Goal: Transaction & Acquisition: Purchase product/service

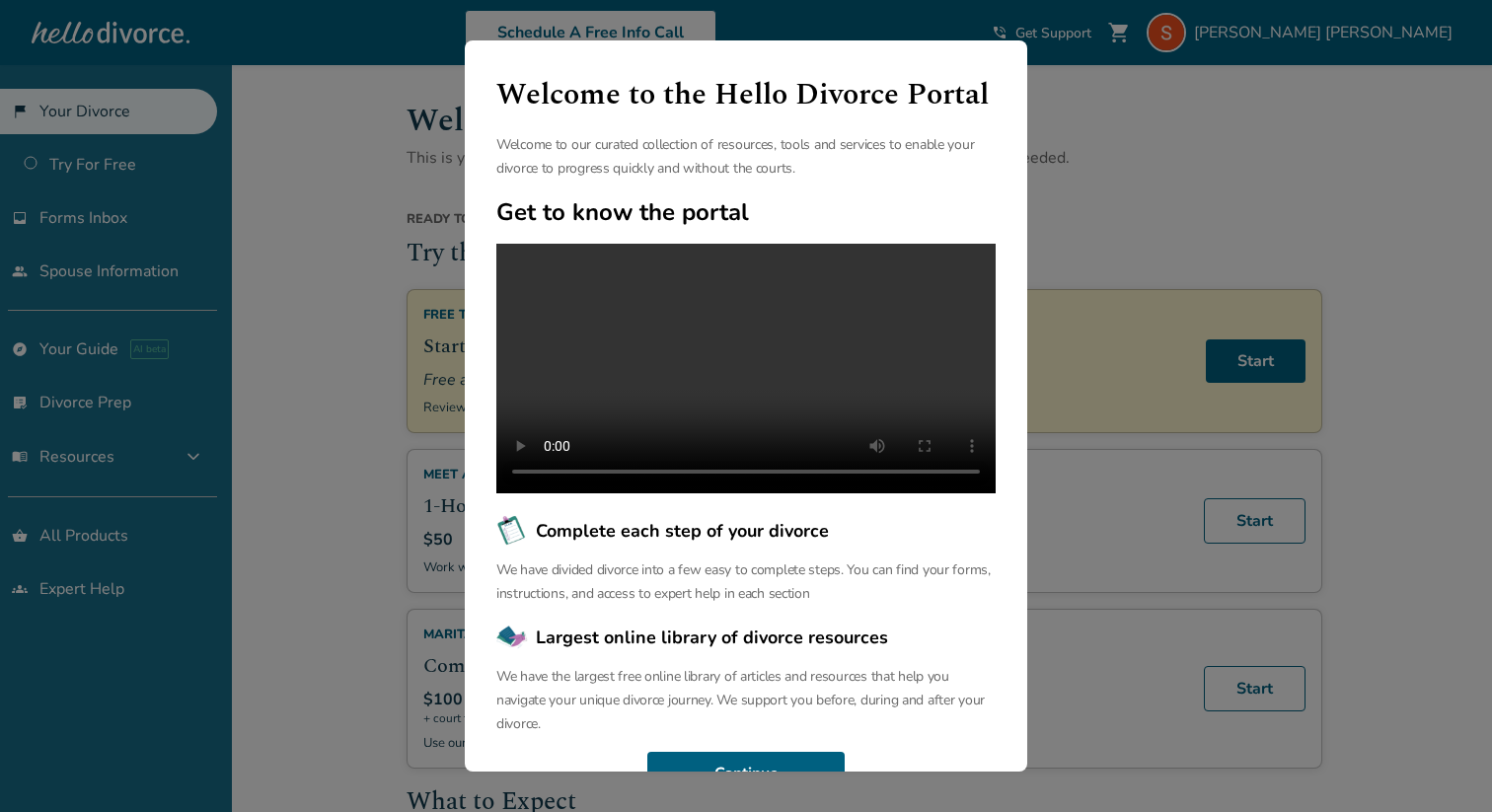
click at [1197, 113] on div "Welcome to the Hello Divorce Portal Welcome to our curated collection of resour…" at bounding box center [746, 406] width 1492 height 812
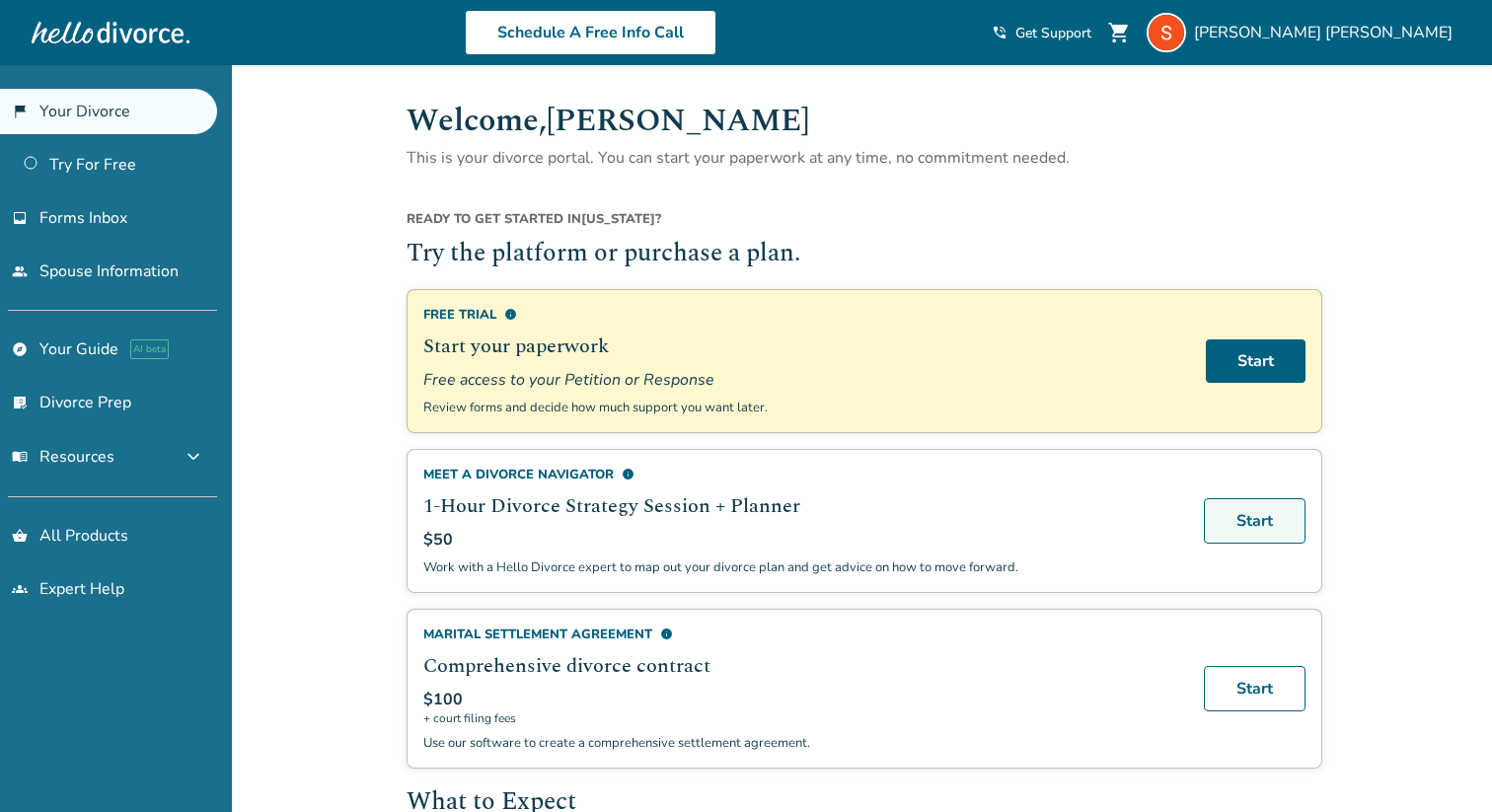
click at [1218, 500] on link "Start" at bounding box center [1254, 521] width 102 height 45
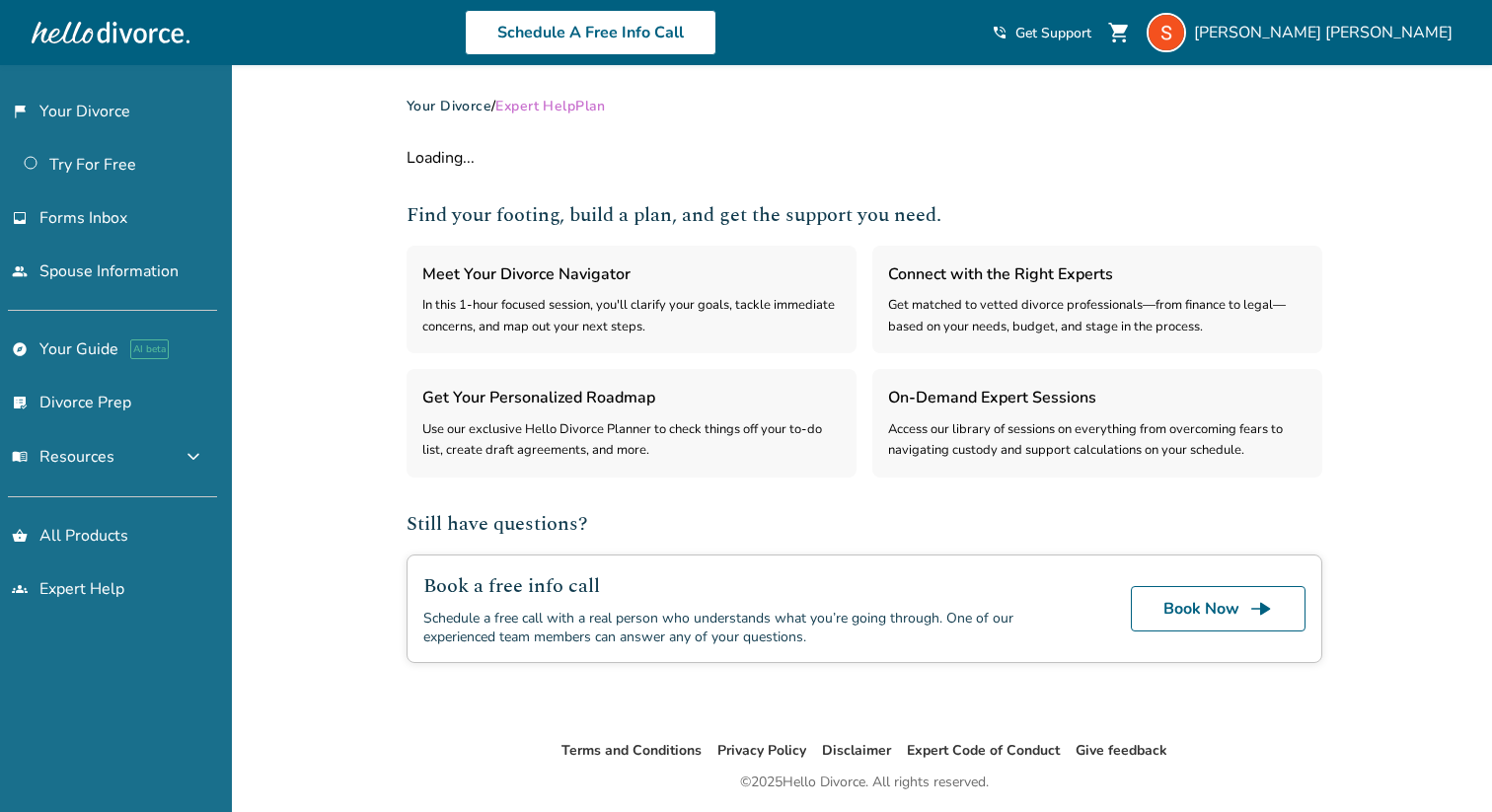
select select "***"
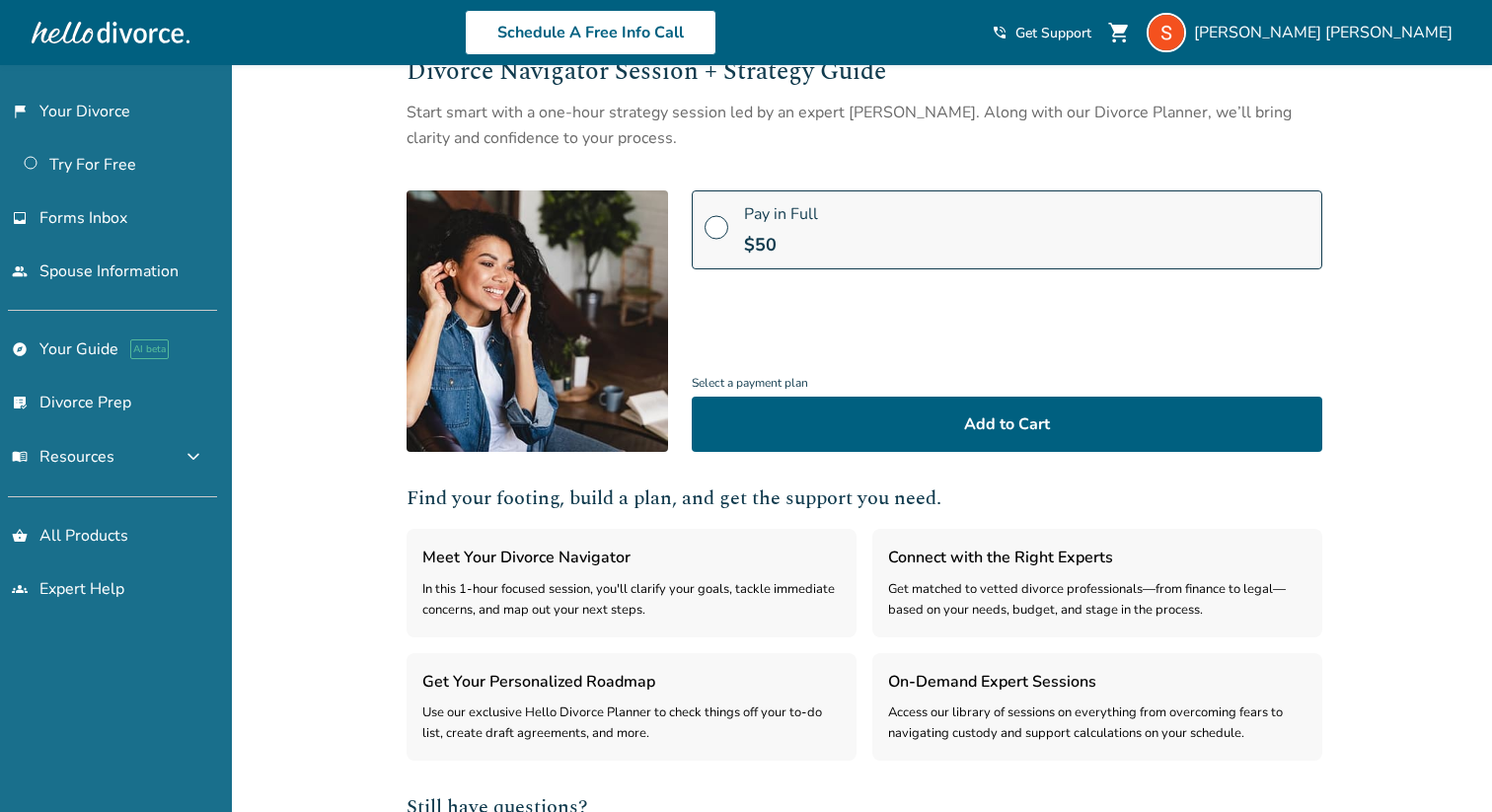
scroll to position [117, 0]
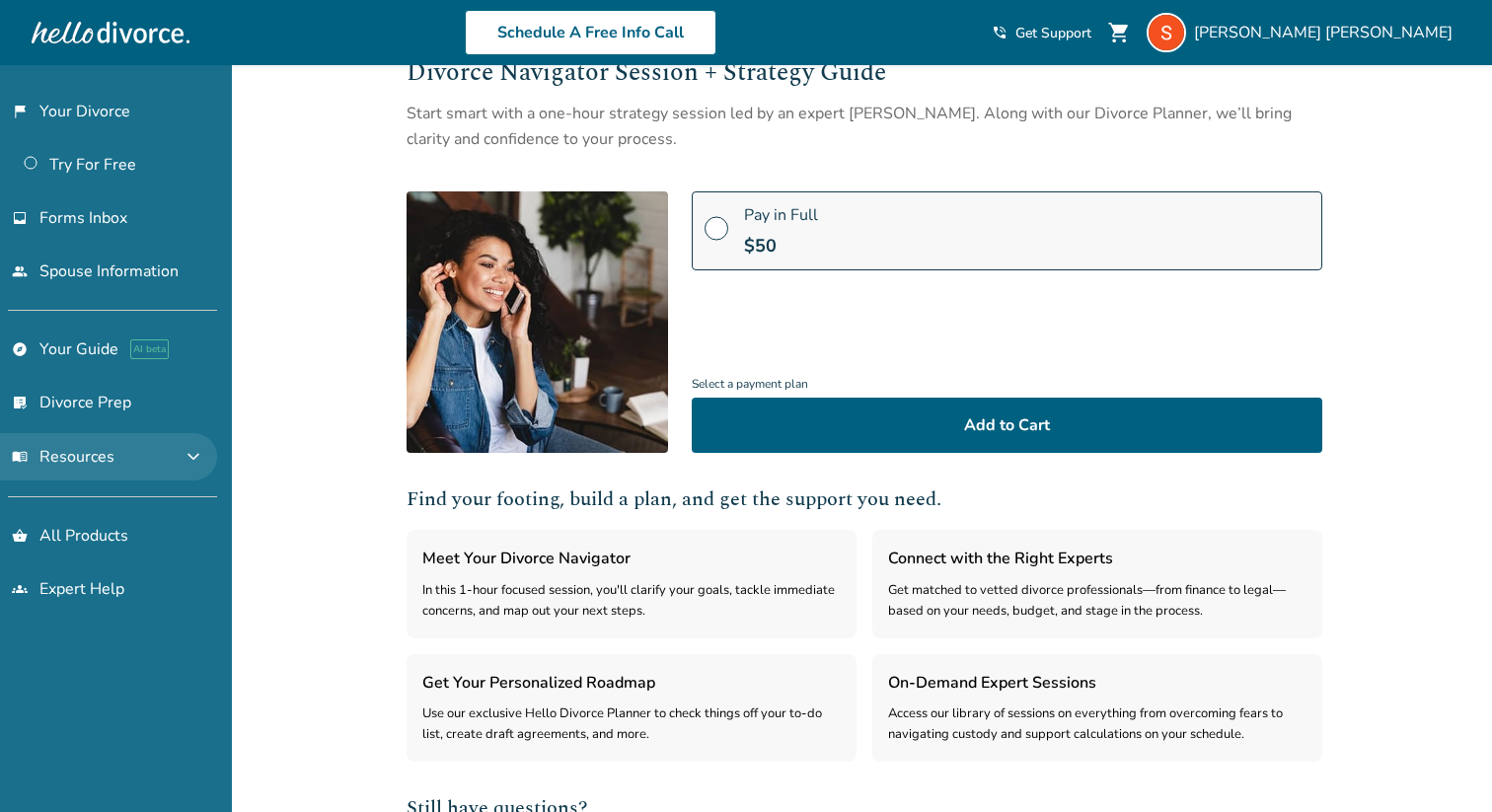
click at [190, 457] on button "menu_book Resources expand_more" at bounding box center [109, 457] width 217 height 47
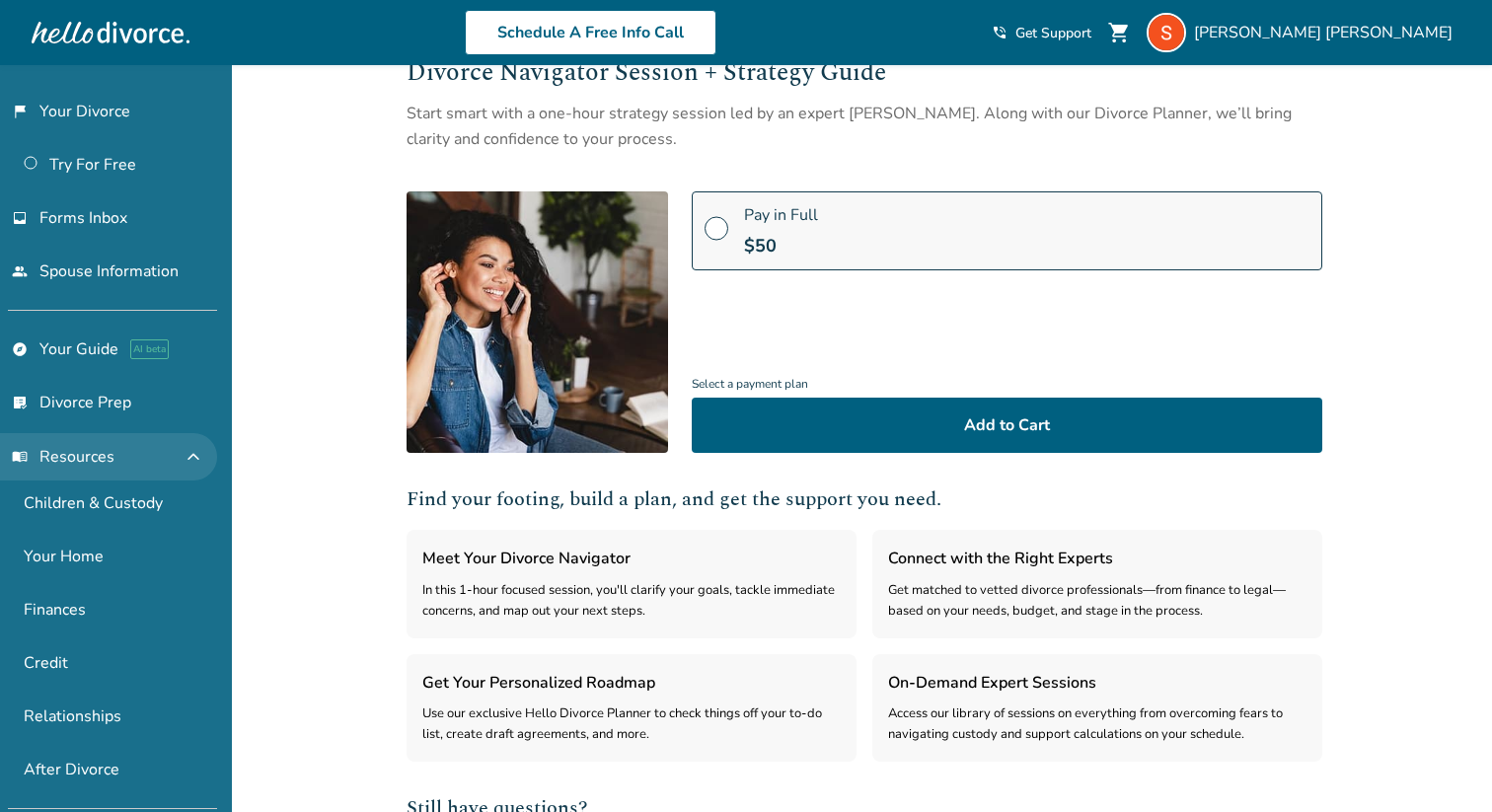
click at [190, 457] on button "menu_book Resources expand_less" at bounding box center [109, 457] width 217 height 47
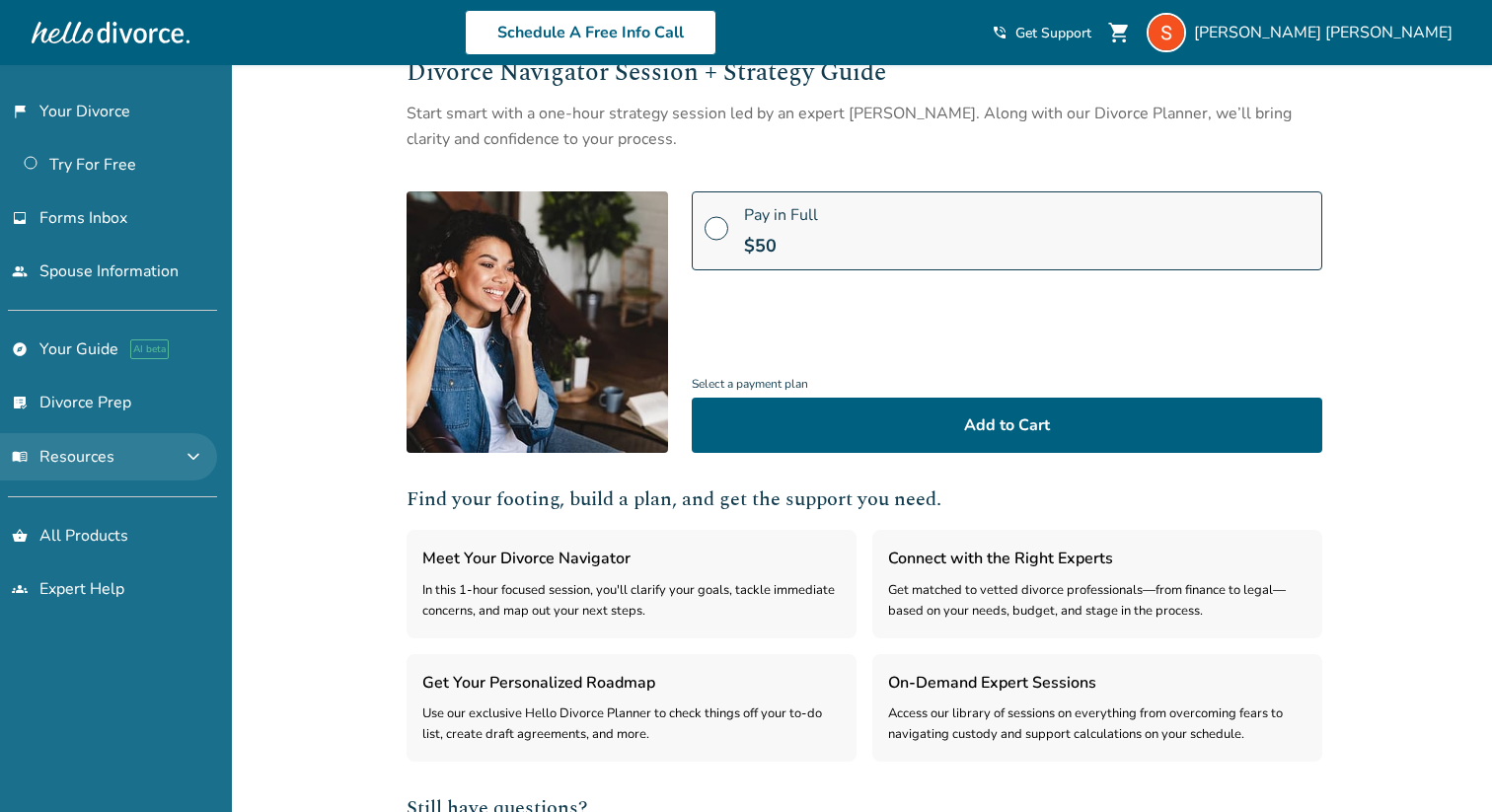
click at [190, 457] on button "menu_book Resources expand_more" at bounding box center [109, 457] width 217 height 47
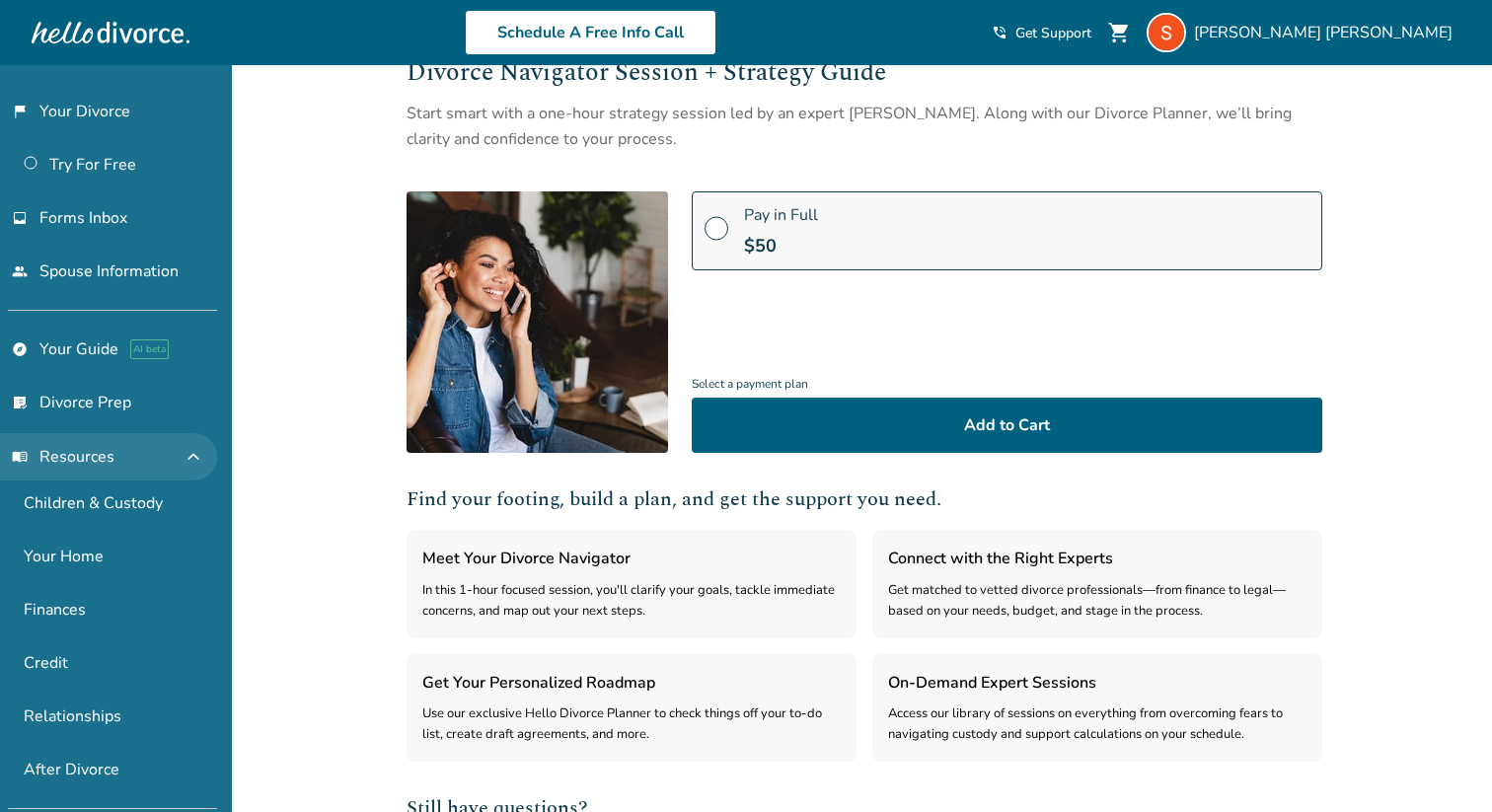
click at [190, 457] on button "menu_book Resources expand_less" at bounding box center [109, 457] width 217 height 47
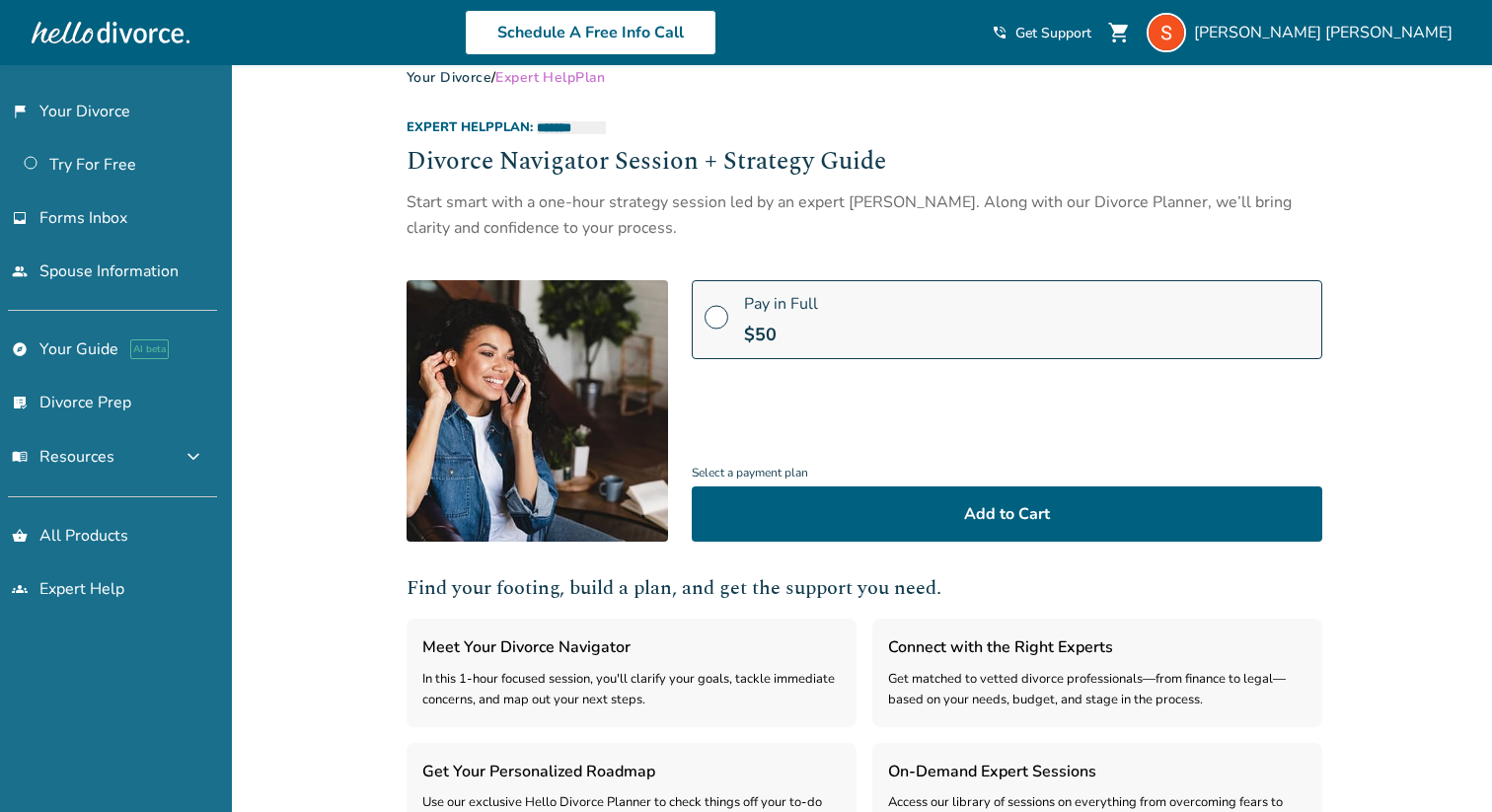
scroll to position [0, 0]
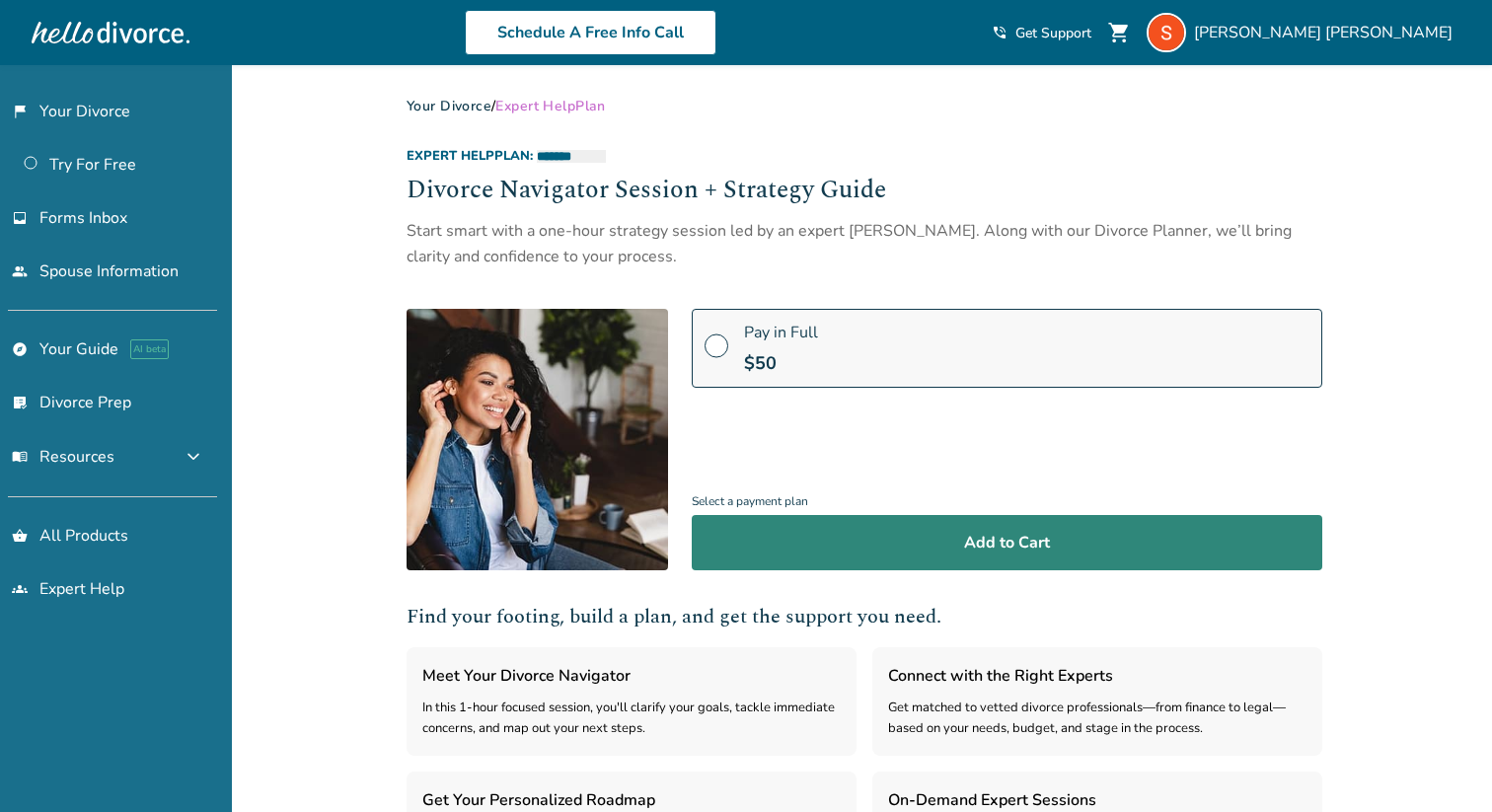
click at [921, 543] on button "Add to Cart" at bounding box center [1007, 543] width 631 height 55
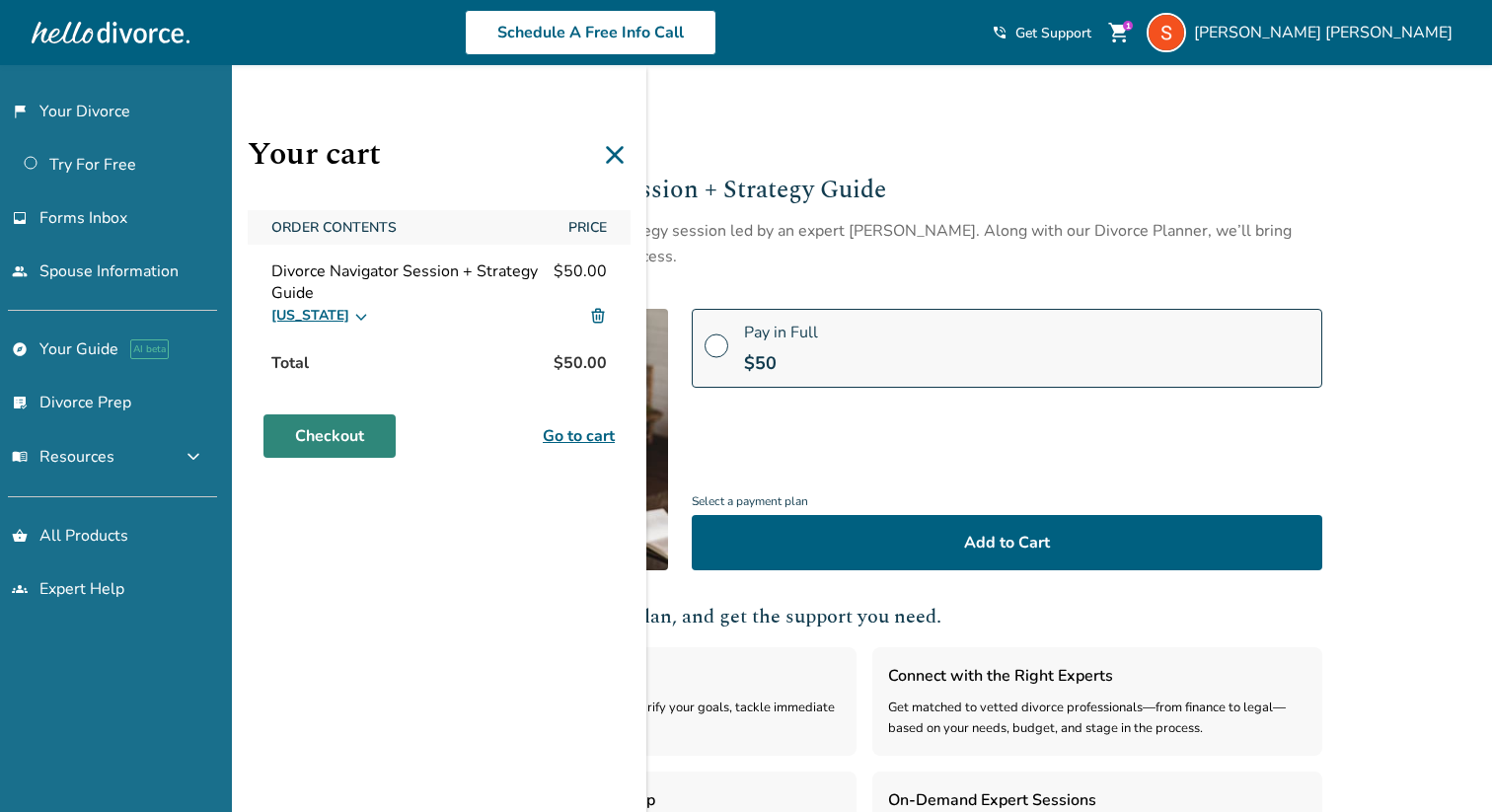
click at [326, 439] on link "Checkout" at bounding box center [330, 436] width 132 height 43
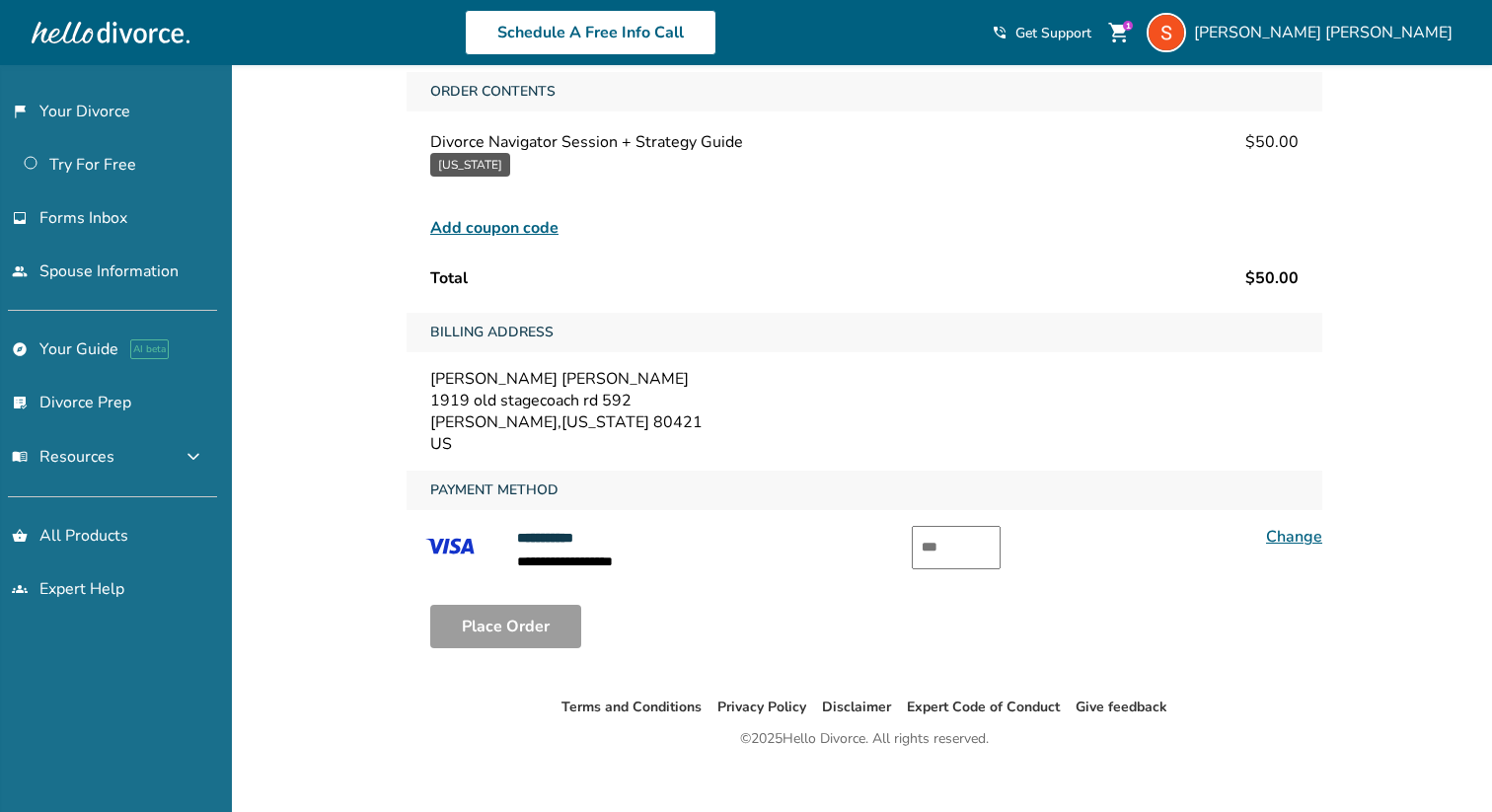
scroll to position [142, 0]
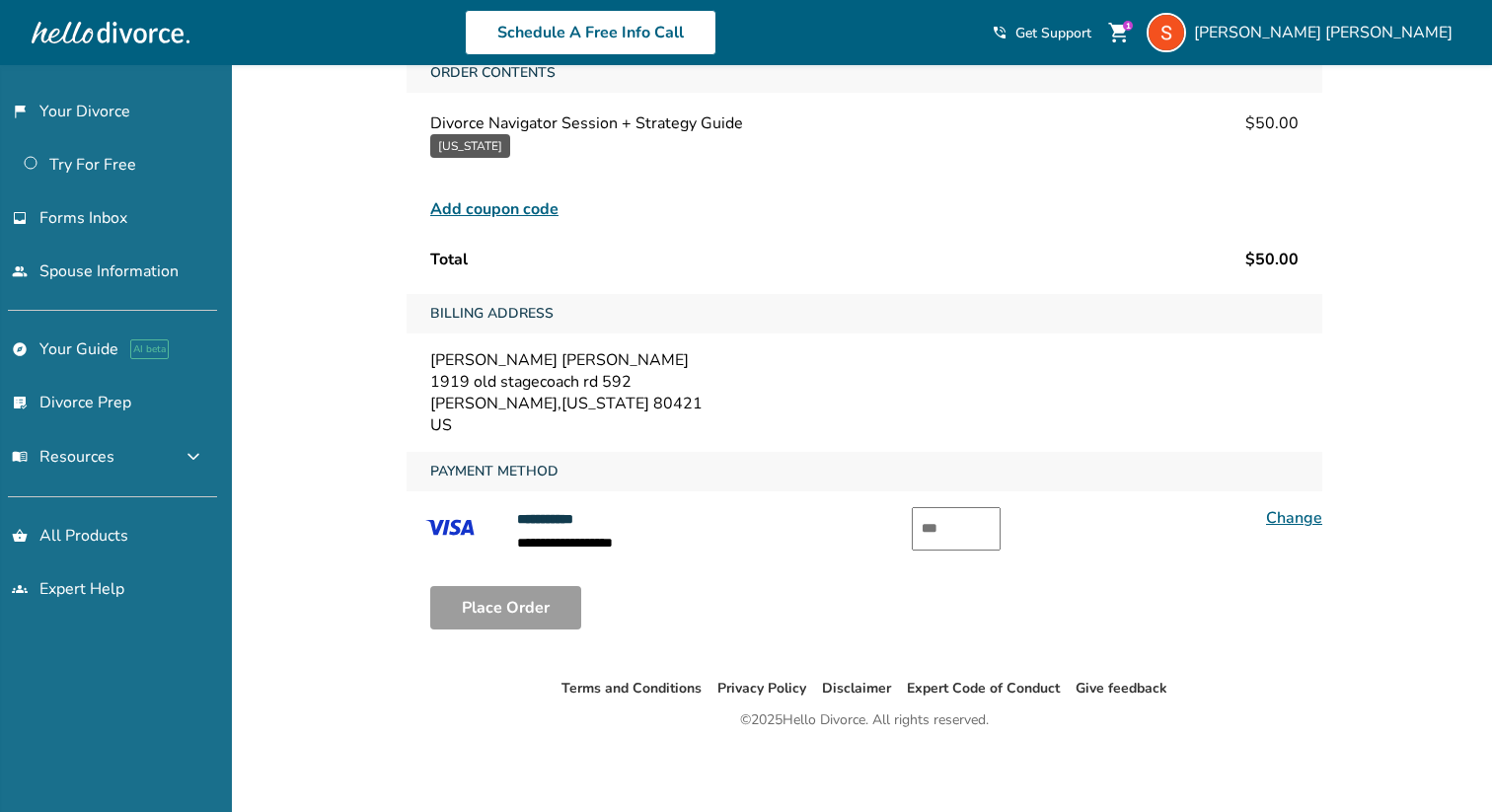
click at [951, 537] on input "text" at bounding box center [956, 529] width 89 height 43
type input "***"
click at [539, 594] on button "Place Order" at bounding box center [505, 608] width 151 height 43
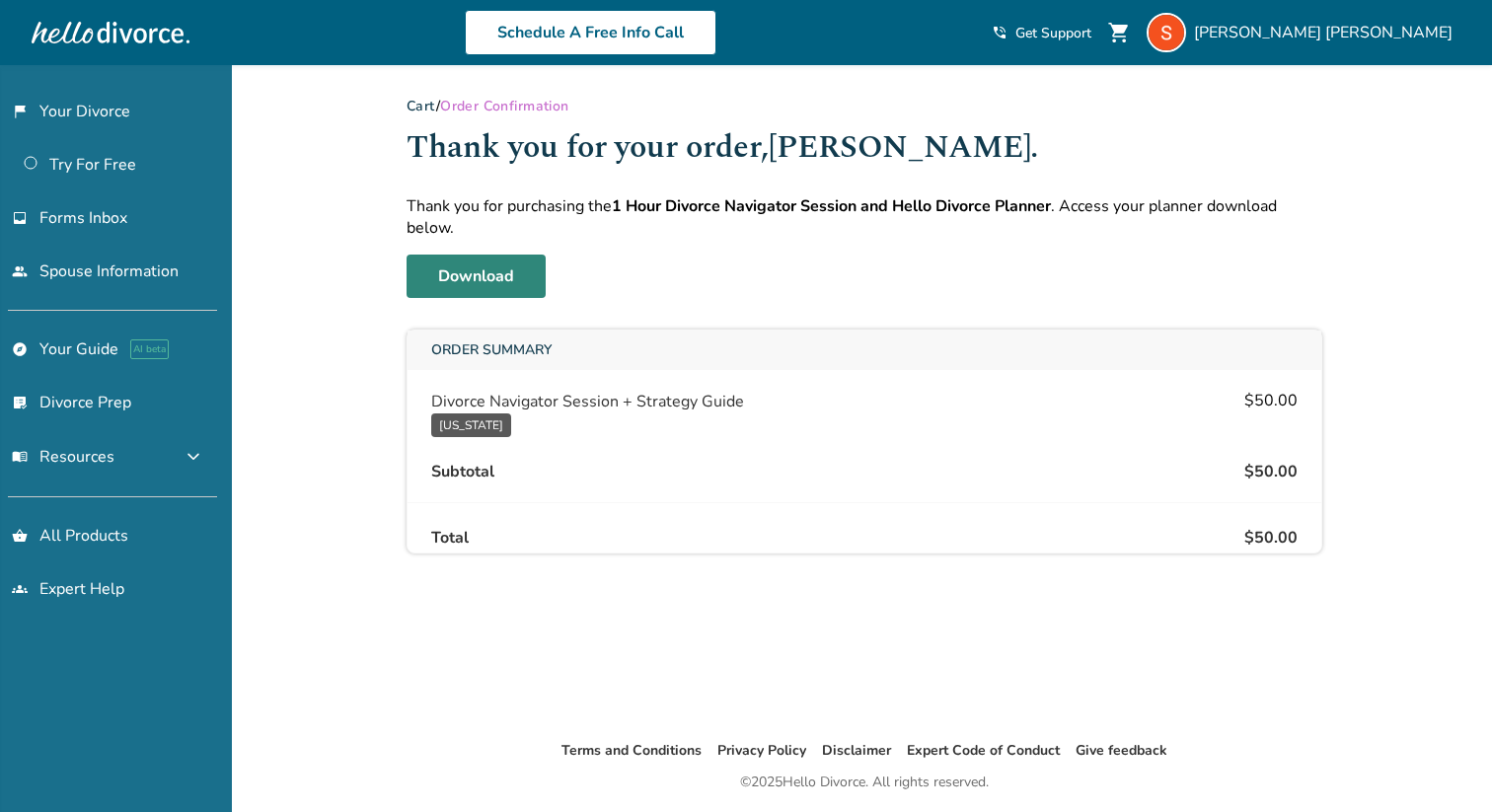
click at [456, 283] on link "Download" at bounding box center [476, 276] width 139 height 43
click at [115, 112] on link "flag_2 Your Divorce" at bounding box center [109, 111] width 217 height 45
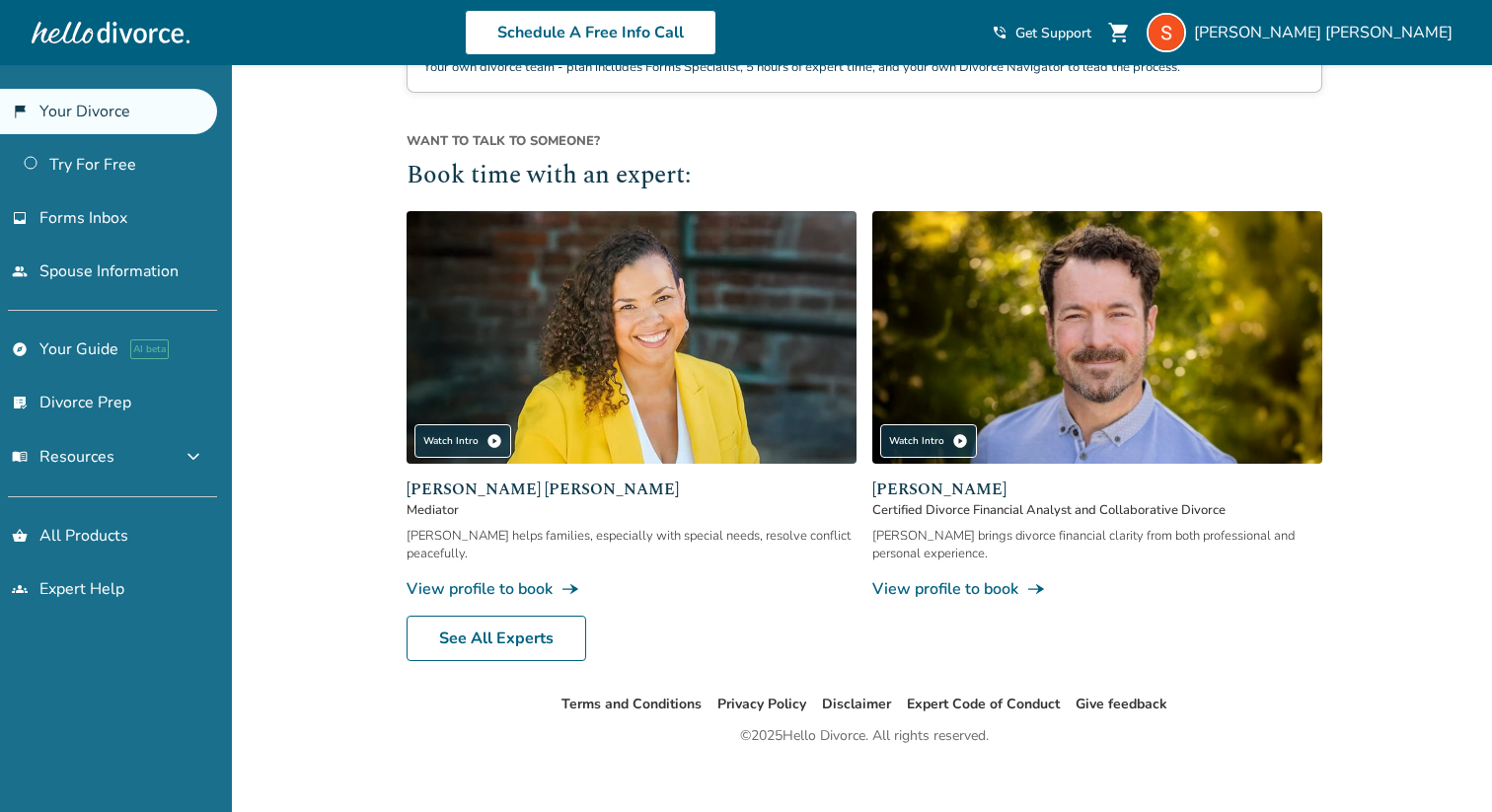
scroll to position [1762, 0]
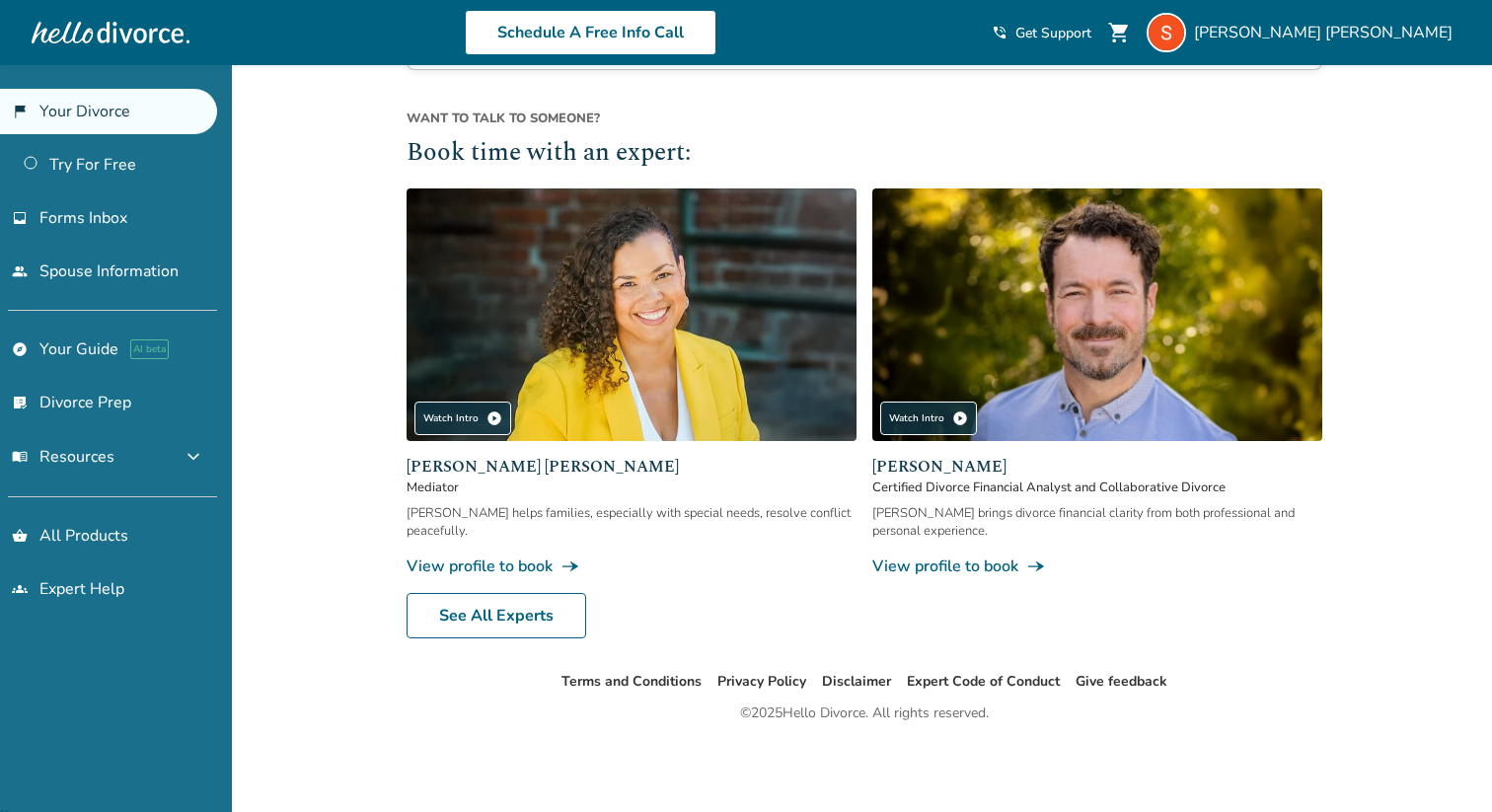
click at [722, 638] on div "Want to talk to someone? Book time with an expert: Watch Intro play_circle [PER…" at bounding box center [864, 374] width 916 height 529
click at [722, 638] on div "Want to talk to someone? Book time with an expert: Watch Intro play_circle Clau…" at bounding box center [864, 374] width 916 height 529
click at [164, 461] on button "menu_book Resources expand_more" at bounding box center [109, 457] width 217 height 47
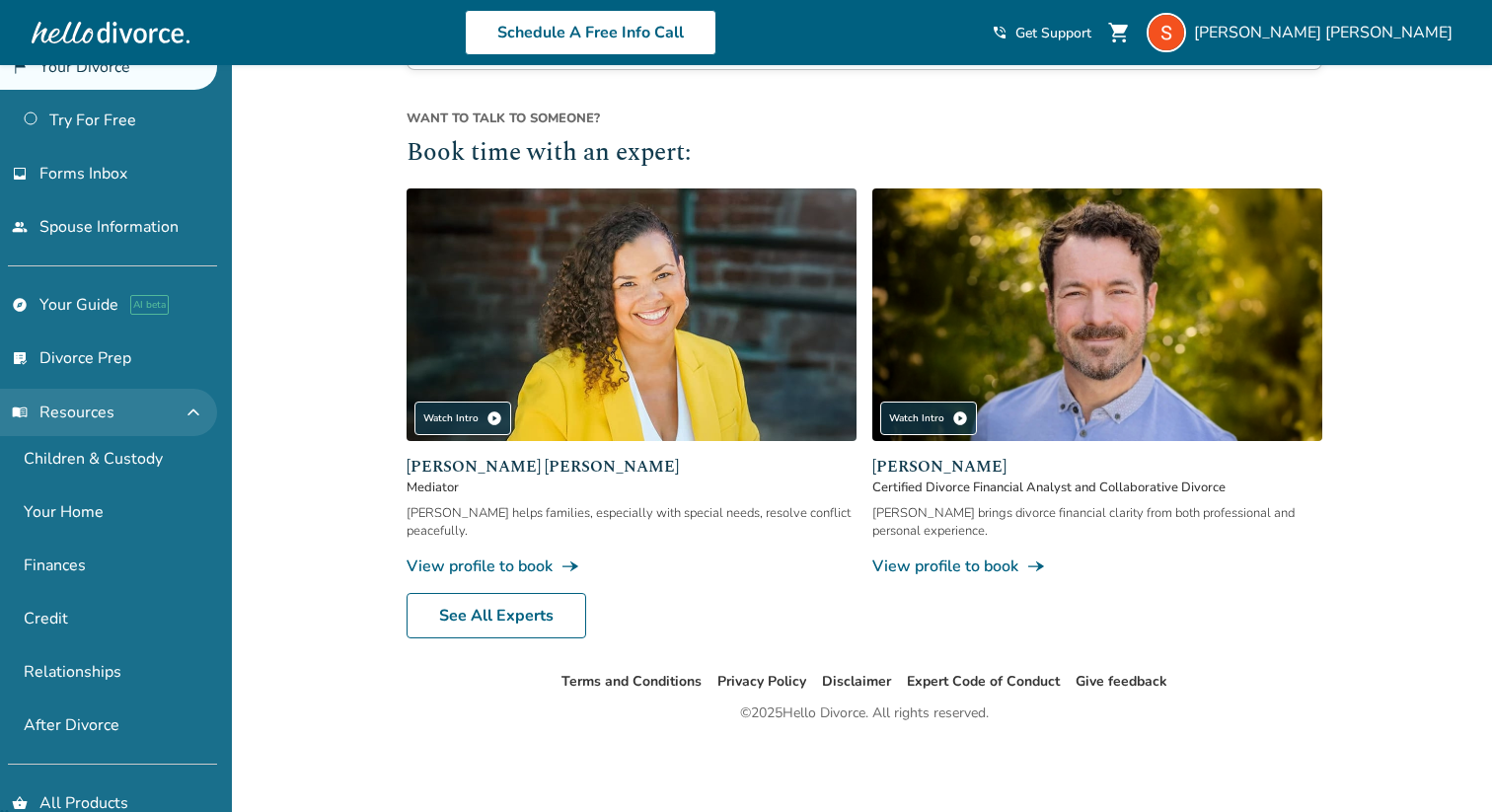
scroll to position [0, 0]
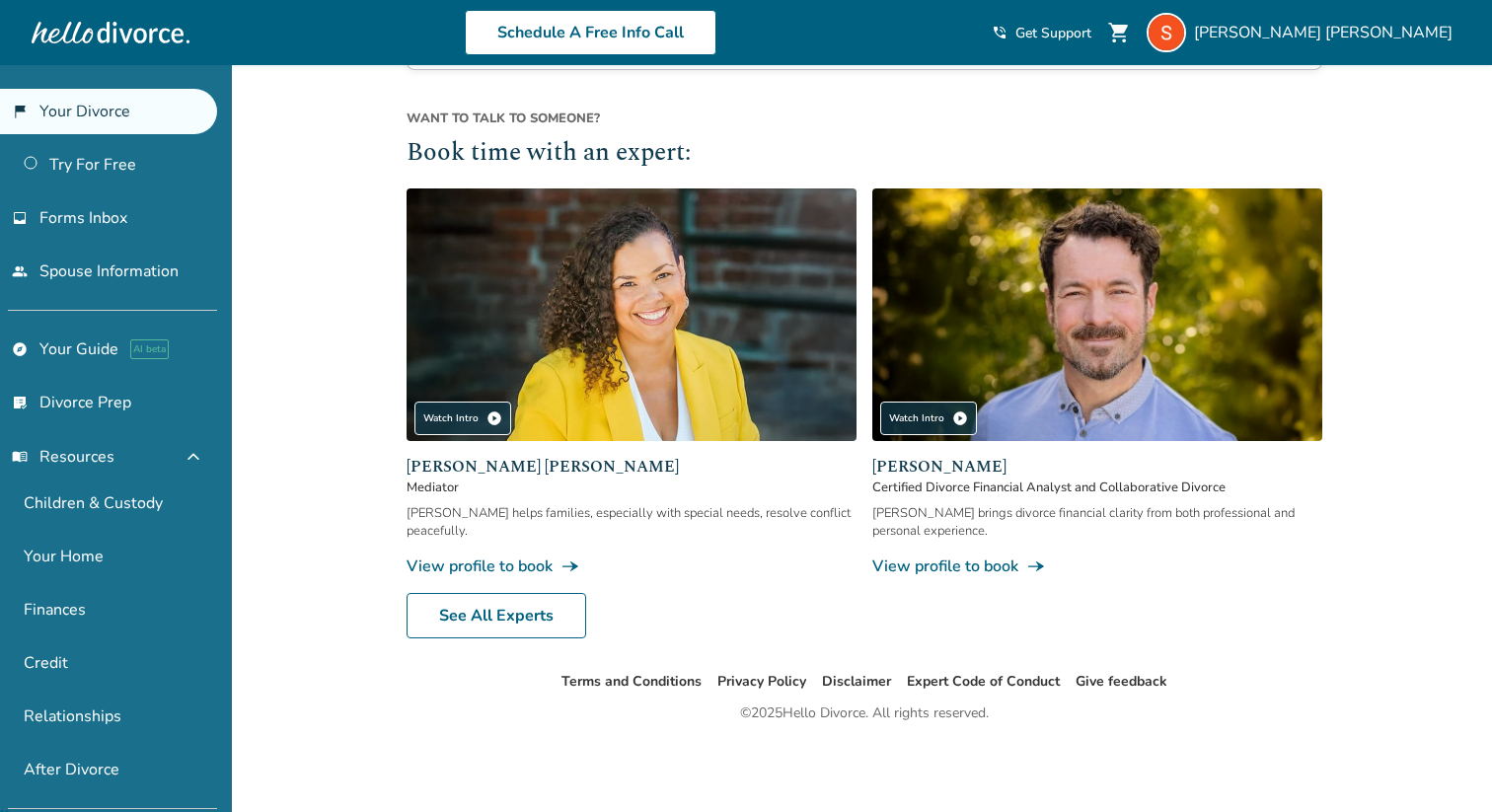
click at [105, 108] on link "flag_2 Your Divorce" at bounding box center [109, 111] width 217 height 45
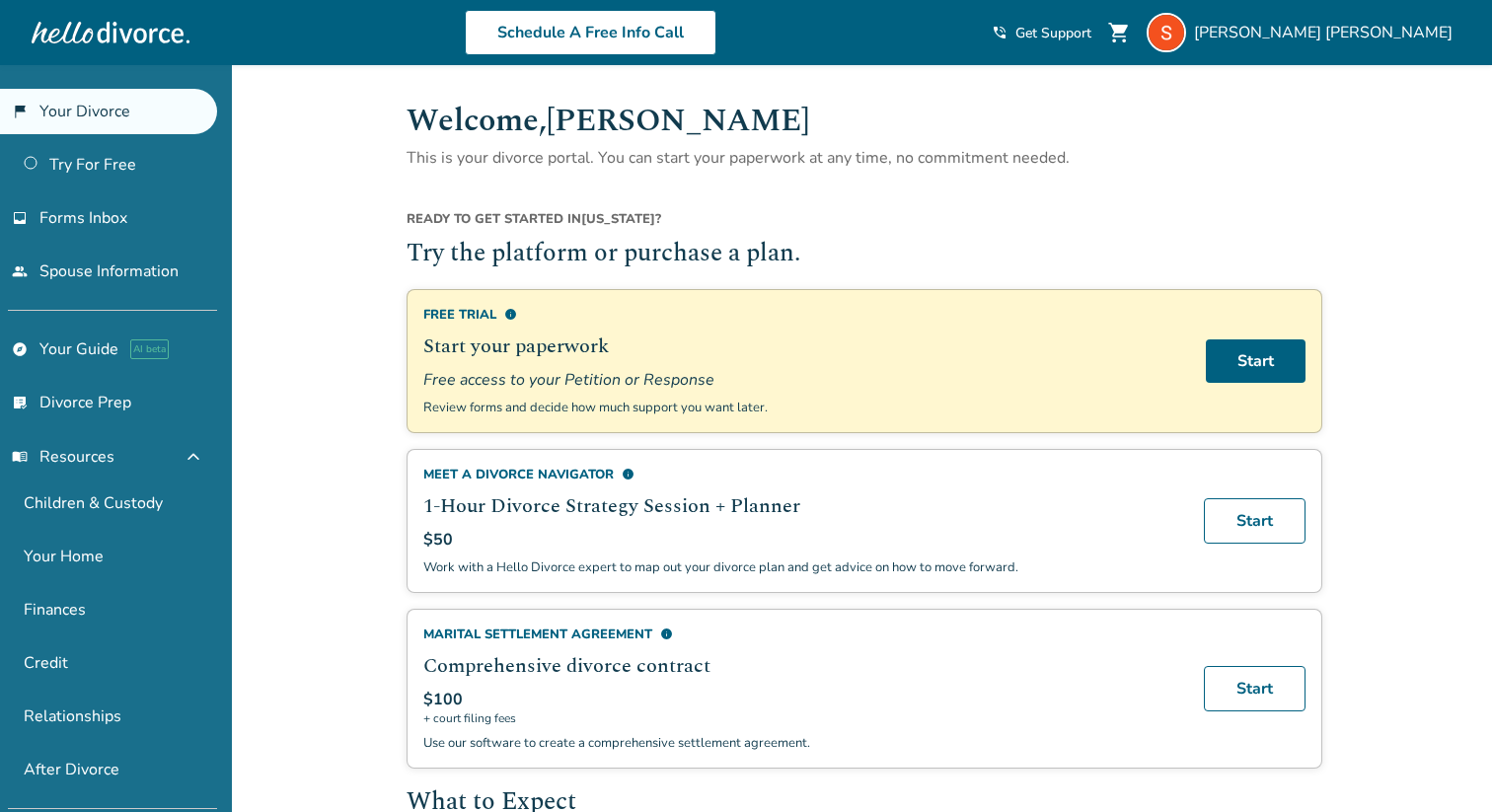
click at [465, 467] on div "Meet a divorce navigator info" at bounding box center [801, 475] width 757 height 18
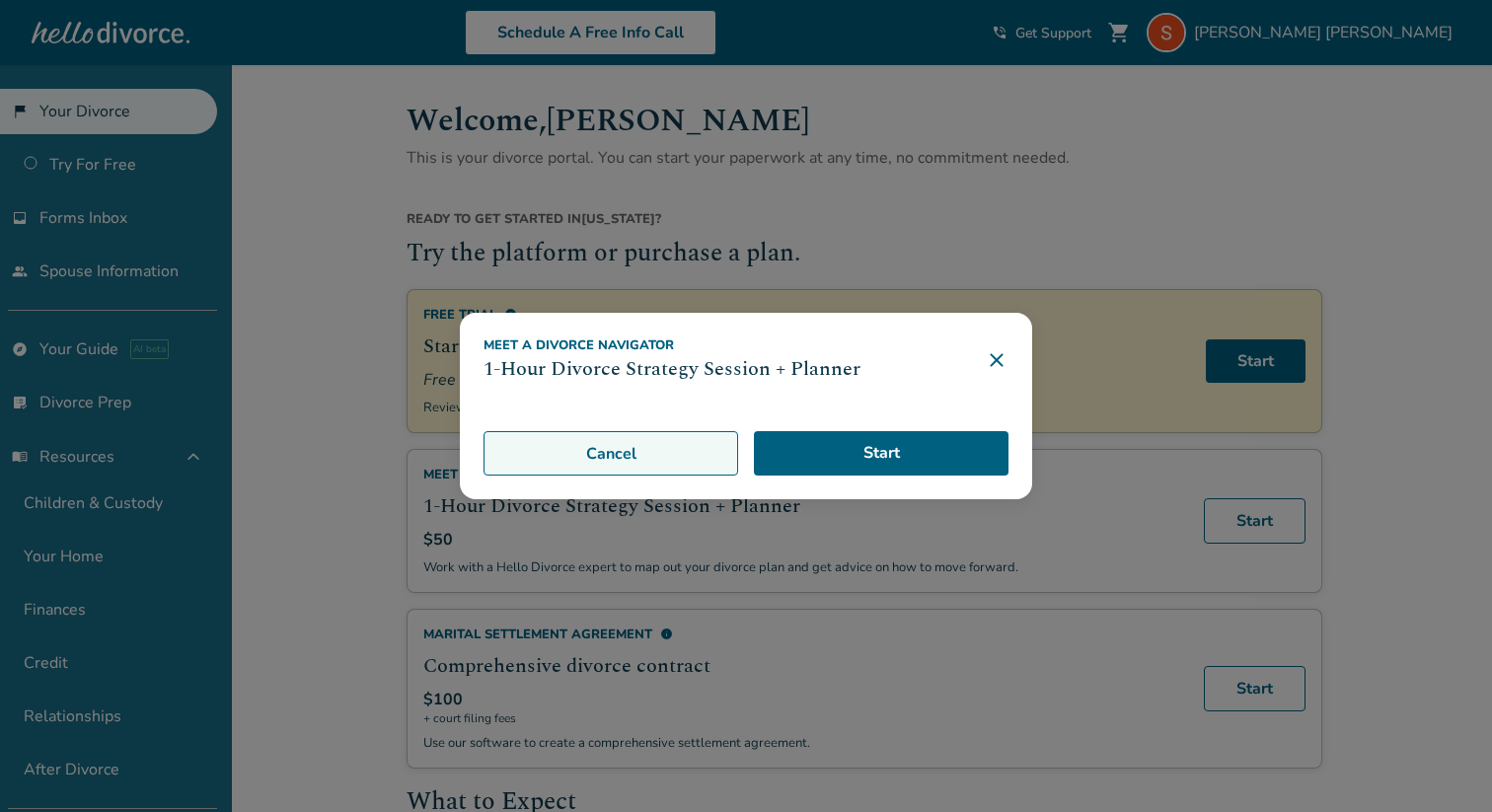
click at [545, 458] on button "Cancel" at bounding box center [611, 454] width 255 height 45
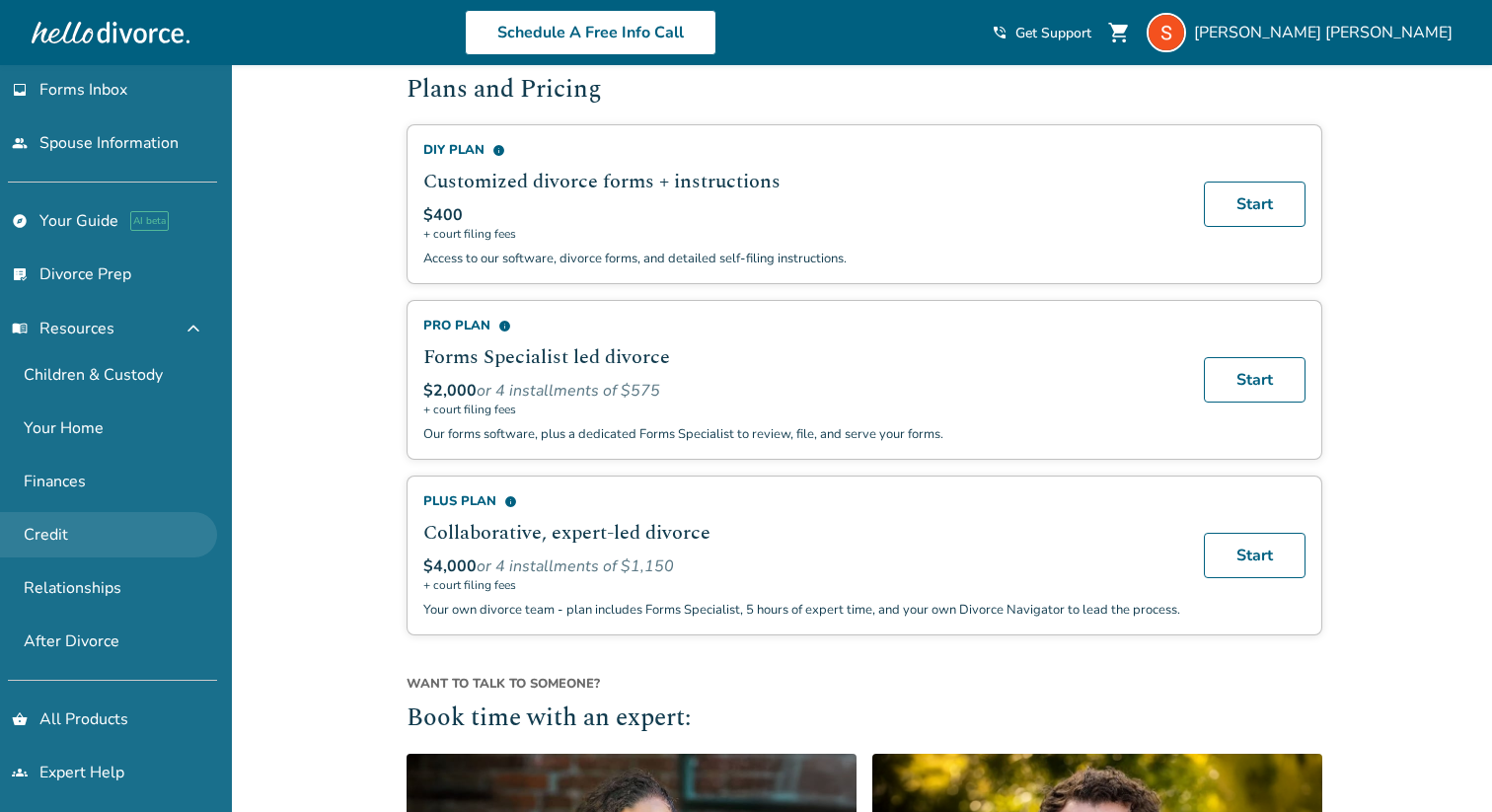
scroll to position [124, 0]
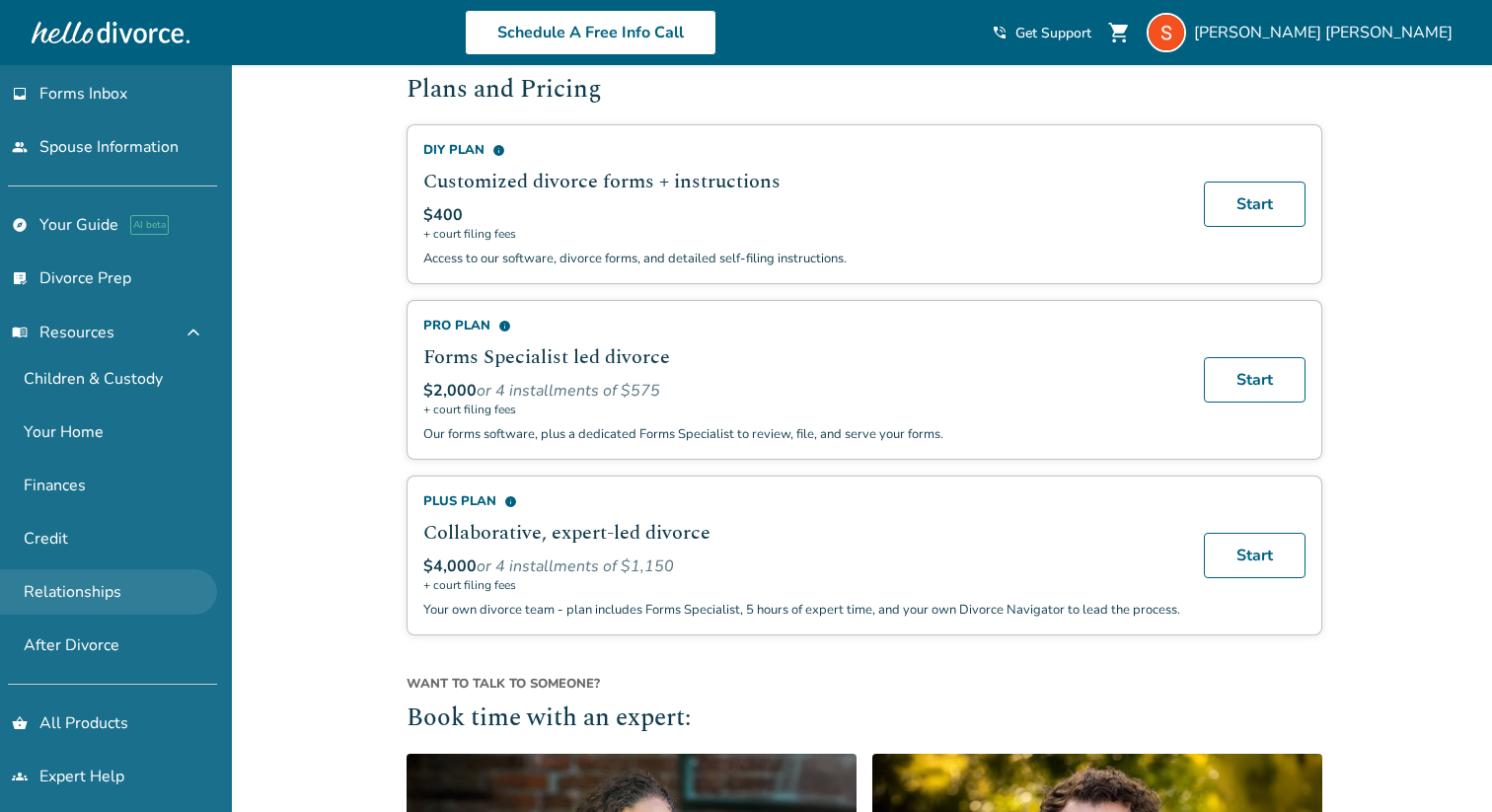
click at [111, 597] on link "Relationships" at bounding box center [109, 592] width 217 height 45
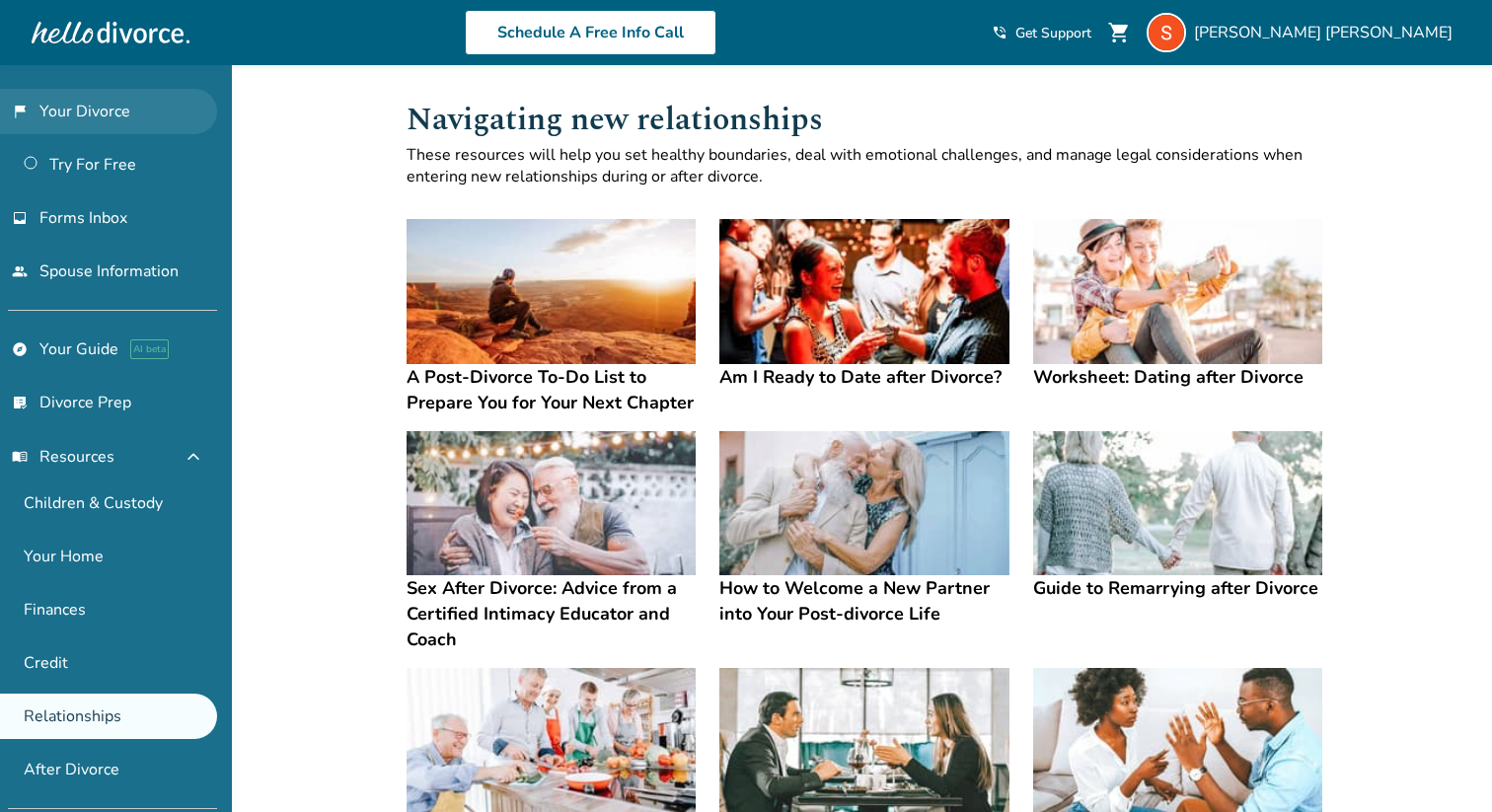
click at [92, 110] on link "flag_2 Your Divorce" at bounding box center [109, 111] width 217 height 45
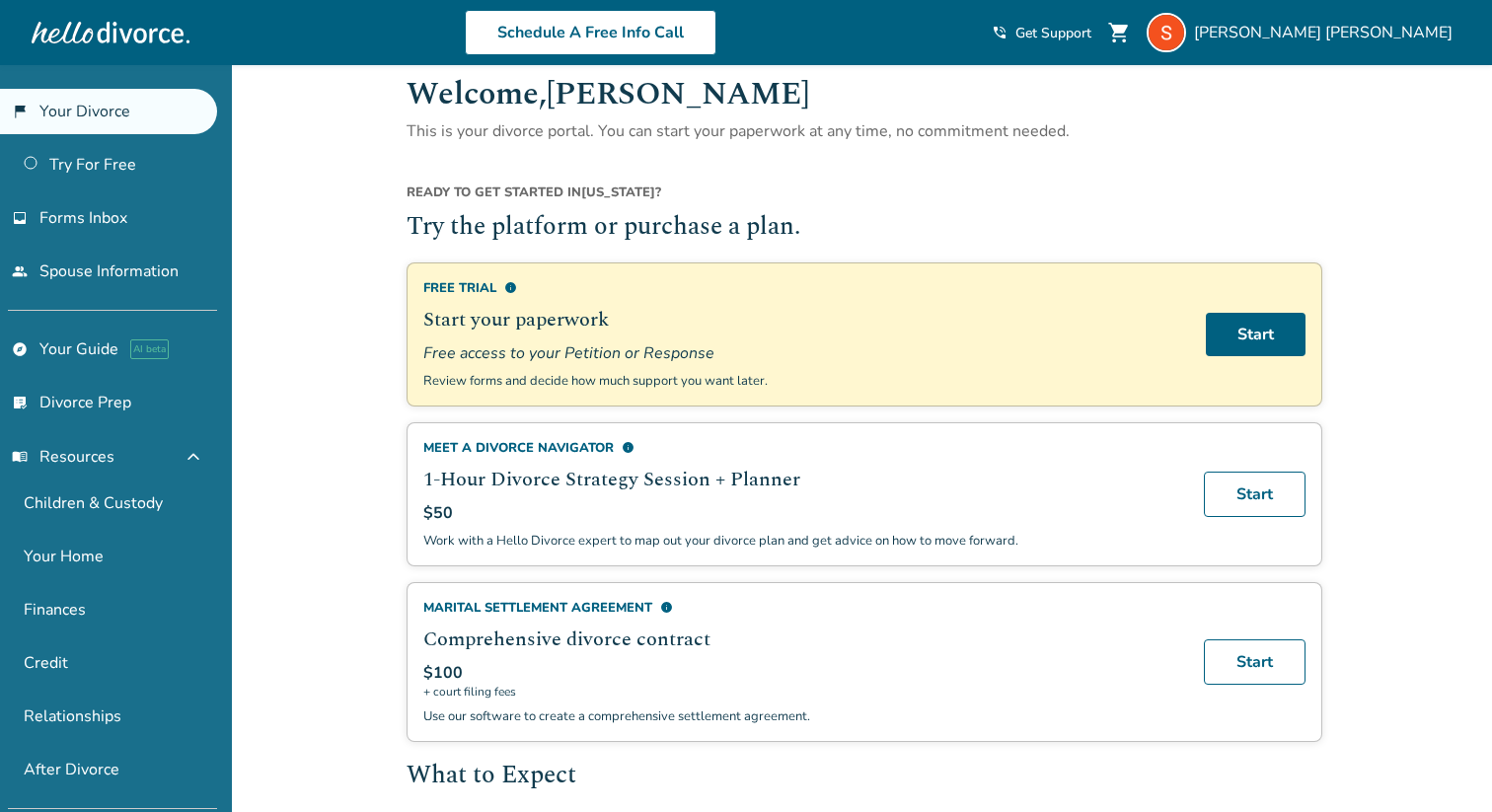
scroll to position [24, 0]
